Goal: Information Seeking & Learning: Learn about a topic

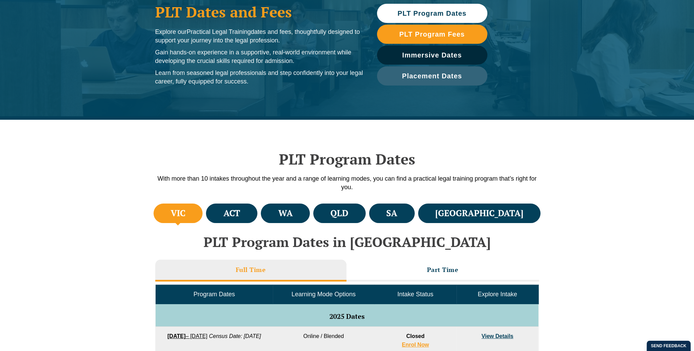
scroll to position [103, 0]
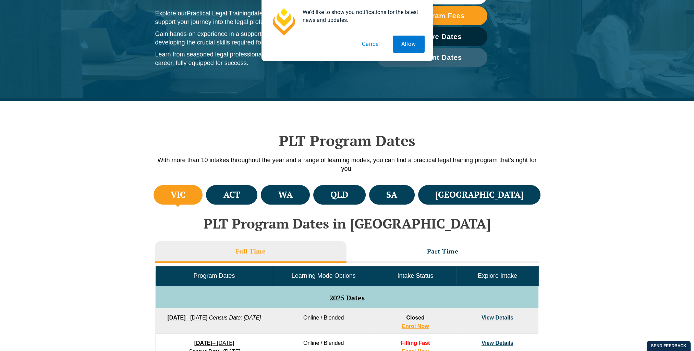
click at [483, 192] on li "[GEOGRAPHIC_DATA]" at bounding box center [479, 195] width 123 height 20
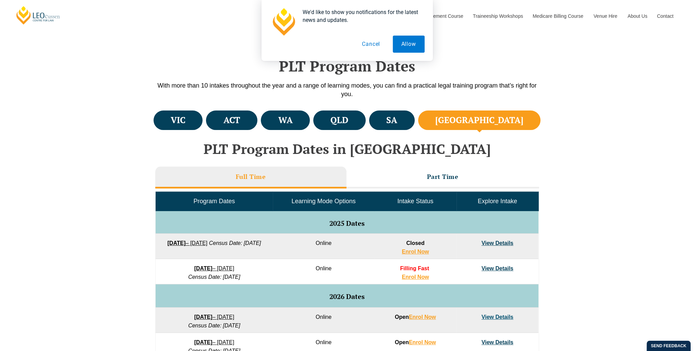
scroll to position [240, 0]
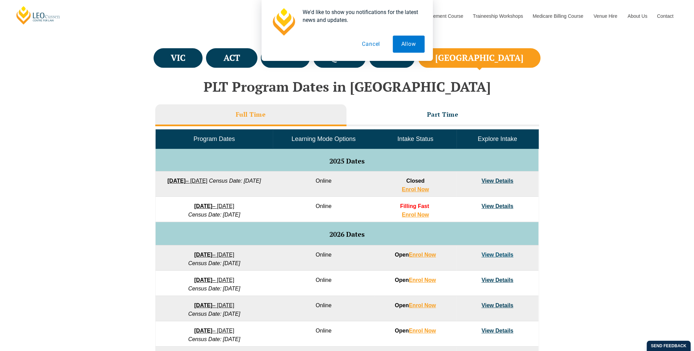
click at [404, 47] on button "Allow" at bounding box center [408, 44] width 32 height 17
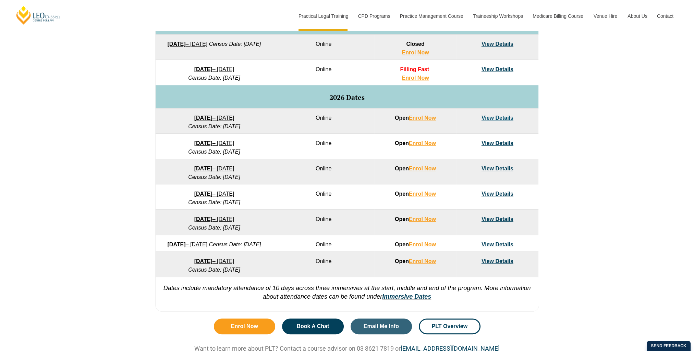
scroll to position [0, 0]
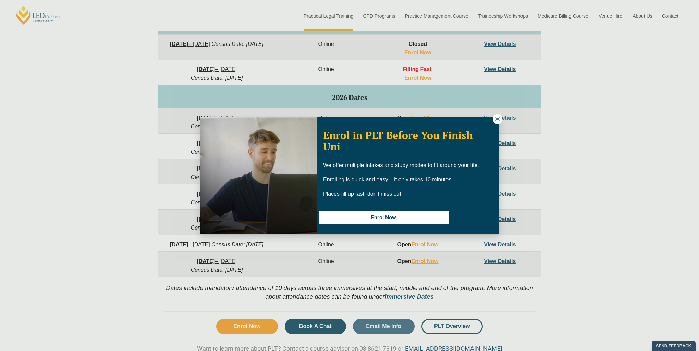
click at [495, 121] on icon at bounding box center [497, 119] width 6 height 6
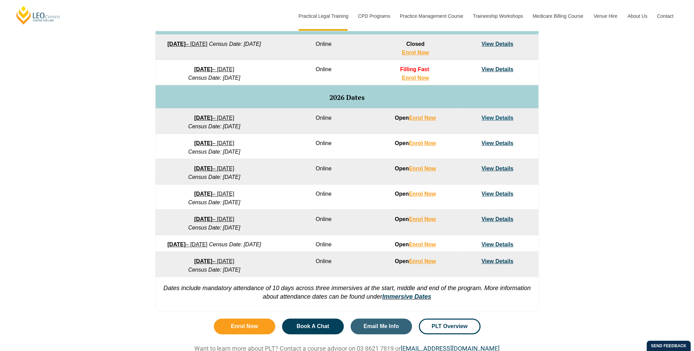
click at [500, 197] on td "View Details" at bounding box center [497, 197] width 82 height 25
click at [502, 195] on link "View Details" at bounding box center [497, 194] width 32 height 6
click at [413, 300] on link "Immersive Dates" at bounding box center [406, 297] width 49 height 7
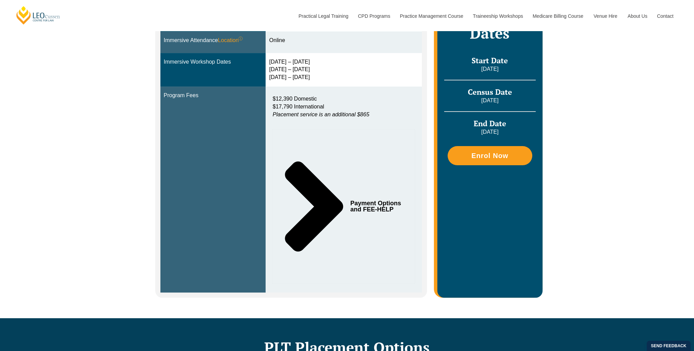
scroll to position [240, 0]
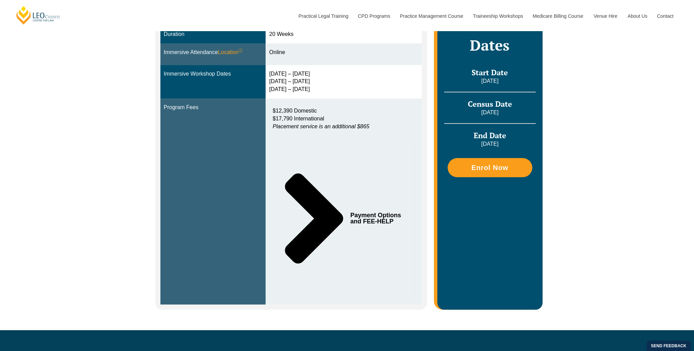
drag, startPoint x: 488, startPoint y: 104, endPoint x: 424, endPoint y: 91, distance: 65.0
click at [427, 91] on div "Online Online learning provides the ultimate flexibility: You can study from an…" at bounding box center [347, 109] width 390 height 444
drag, startPoint x: 424, startPoint y: 91, endPoint x: 512, endPoint y: 96, distance: 88.2
click at [512, 96] on div "Census Date 20 July 2026" at bounding box center [489, 104] width 91 height 25
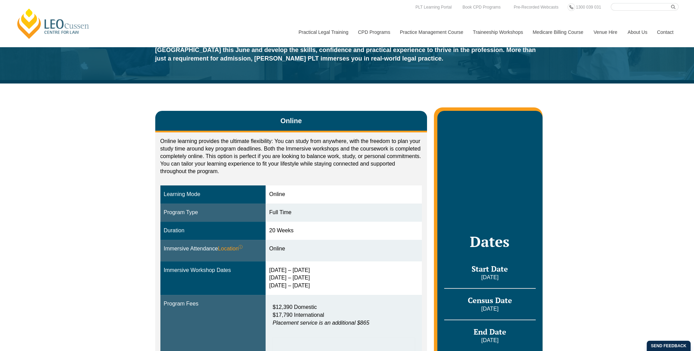
scroll to position [0, 0]
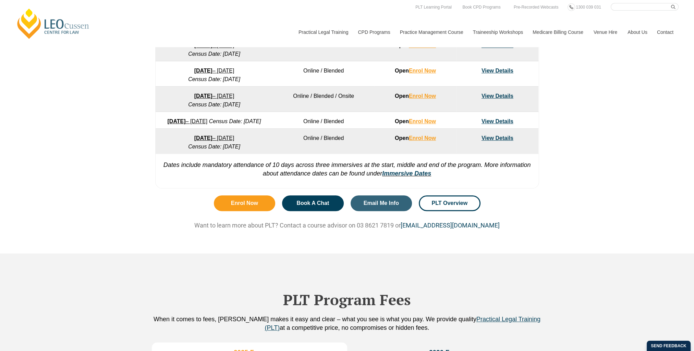
scroll to position [500, 0]
